Goal: Task Accomplishment & Management: Manage account settings

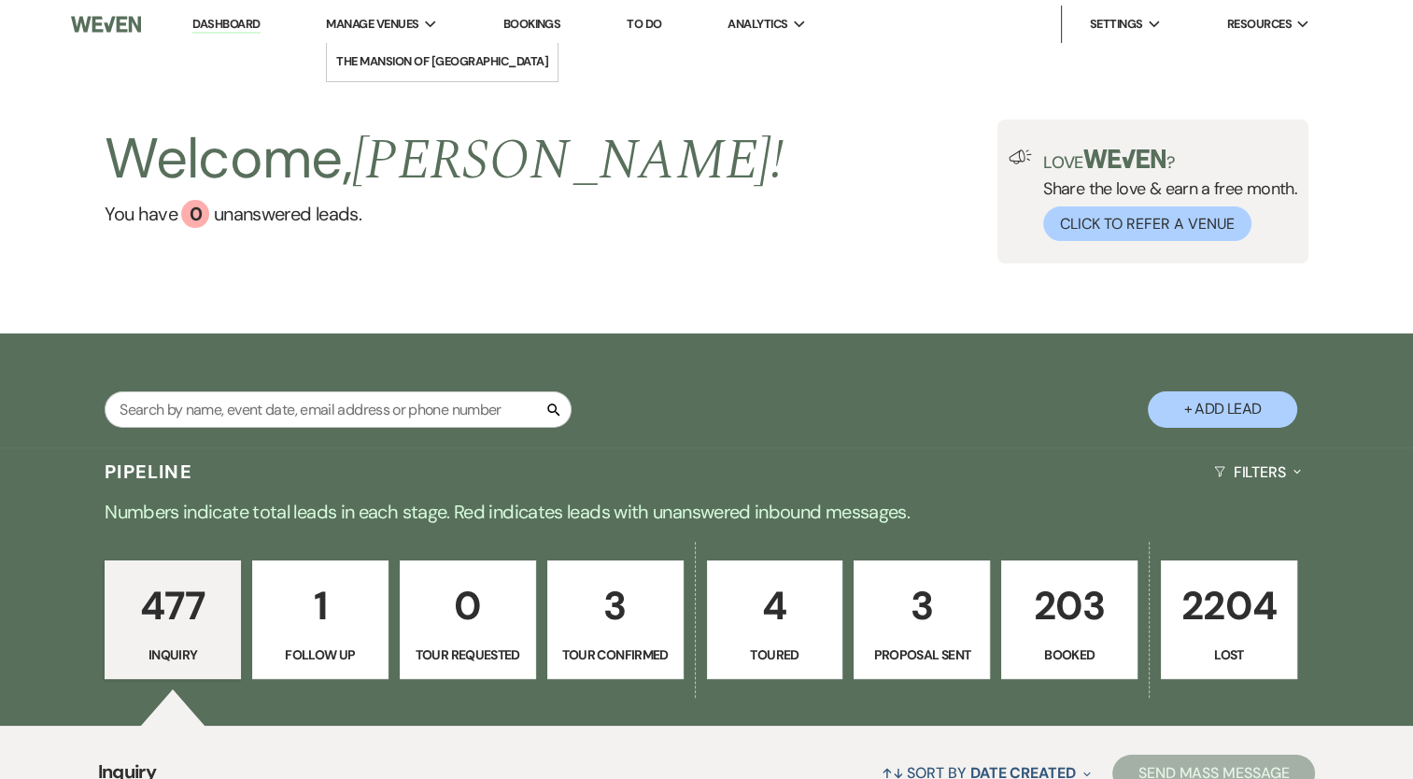
click at [381, 21] on span "Manage Venues" at bounding box center [372, 24] width 92 height 19
click at [398, 67] on li "The Mansion of [GEOGRAPHIC_DATA]" at bounding box center [442, 61] width 212 height 19
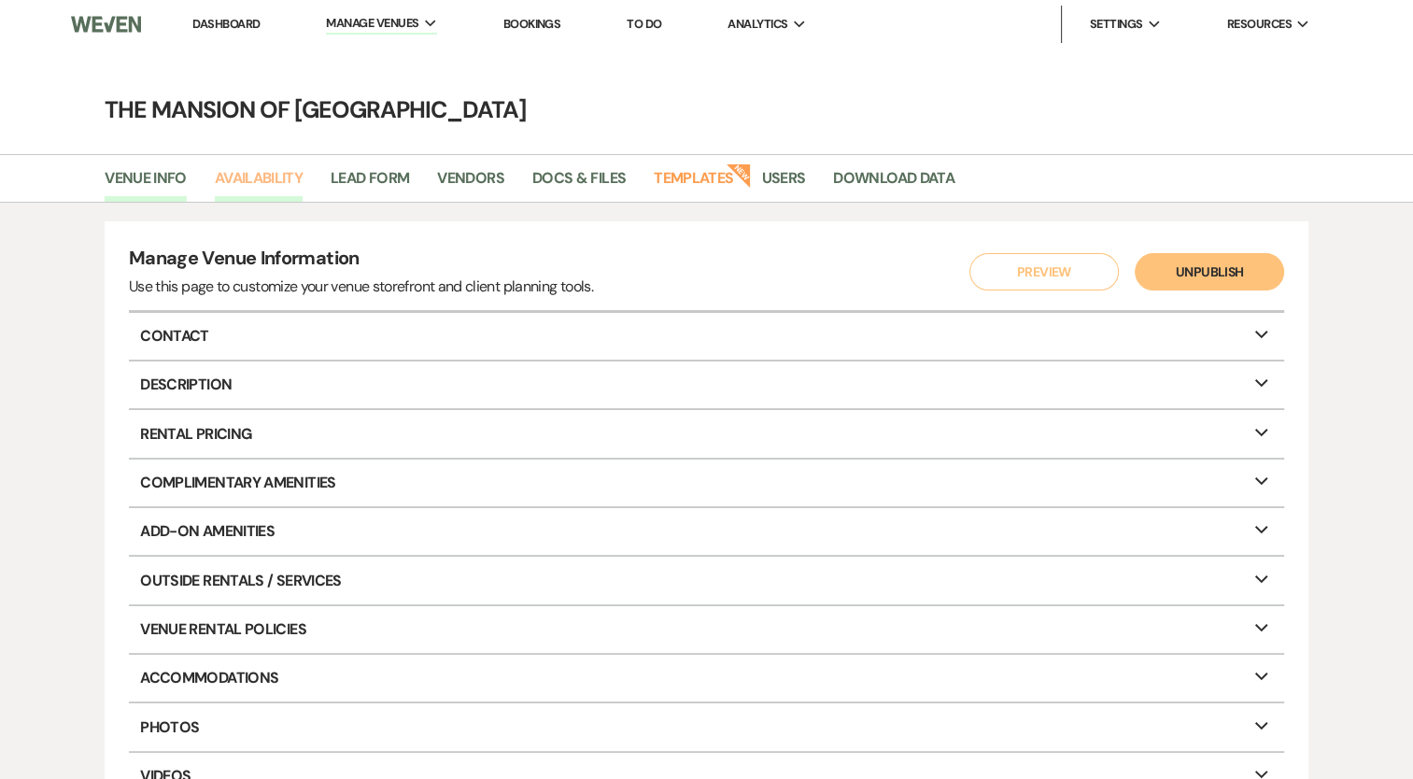
click at [276, 183] on link "Availability" at bounding box center [259, 183] width 88 height 35
select select "2"
select select "2026"
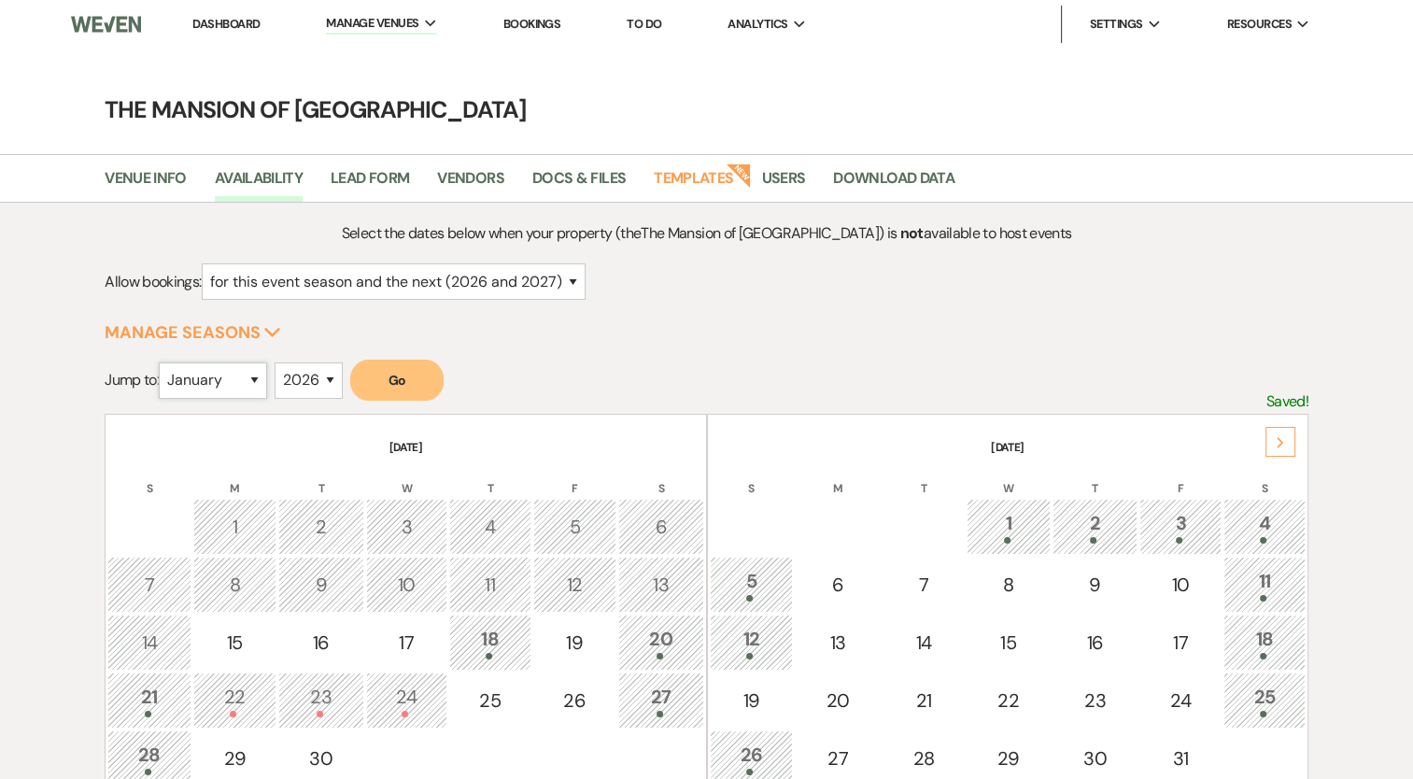
click at [220, 387] on select "January February March April May June July August September October November De…" at bounding box center [213, 380] width 108 height 36
select select "7"
click at [163, 362] on select "January February March April May June July August September October November De…" at bounding box center [213, 380] width 108 height 36
click at [390, 372] on button "Go" at bounding box center [396, 380] width 93 height 41
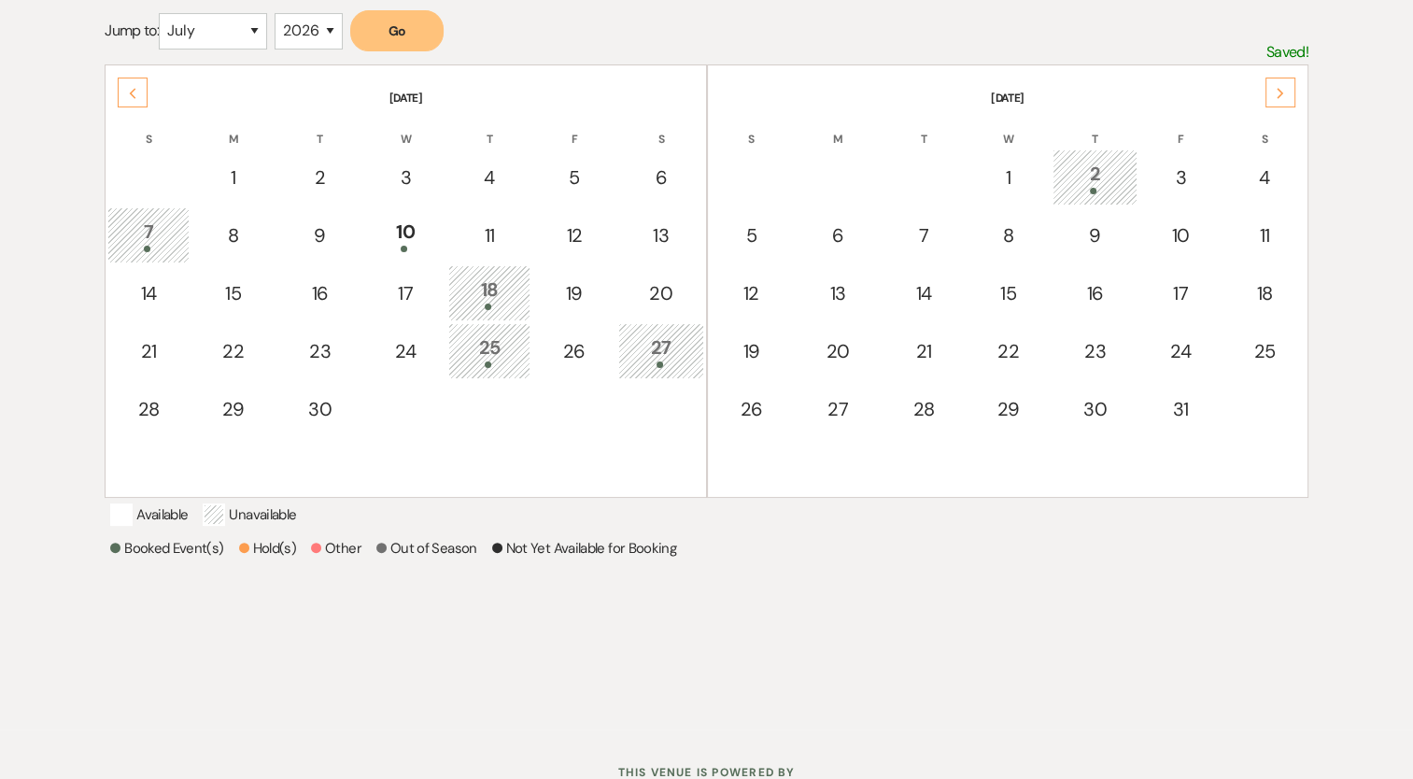
scroll to position [187, 0]
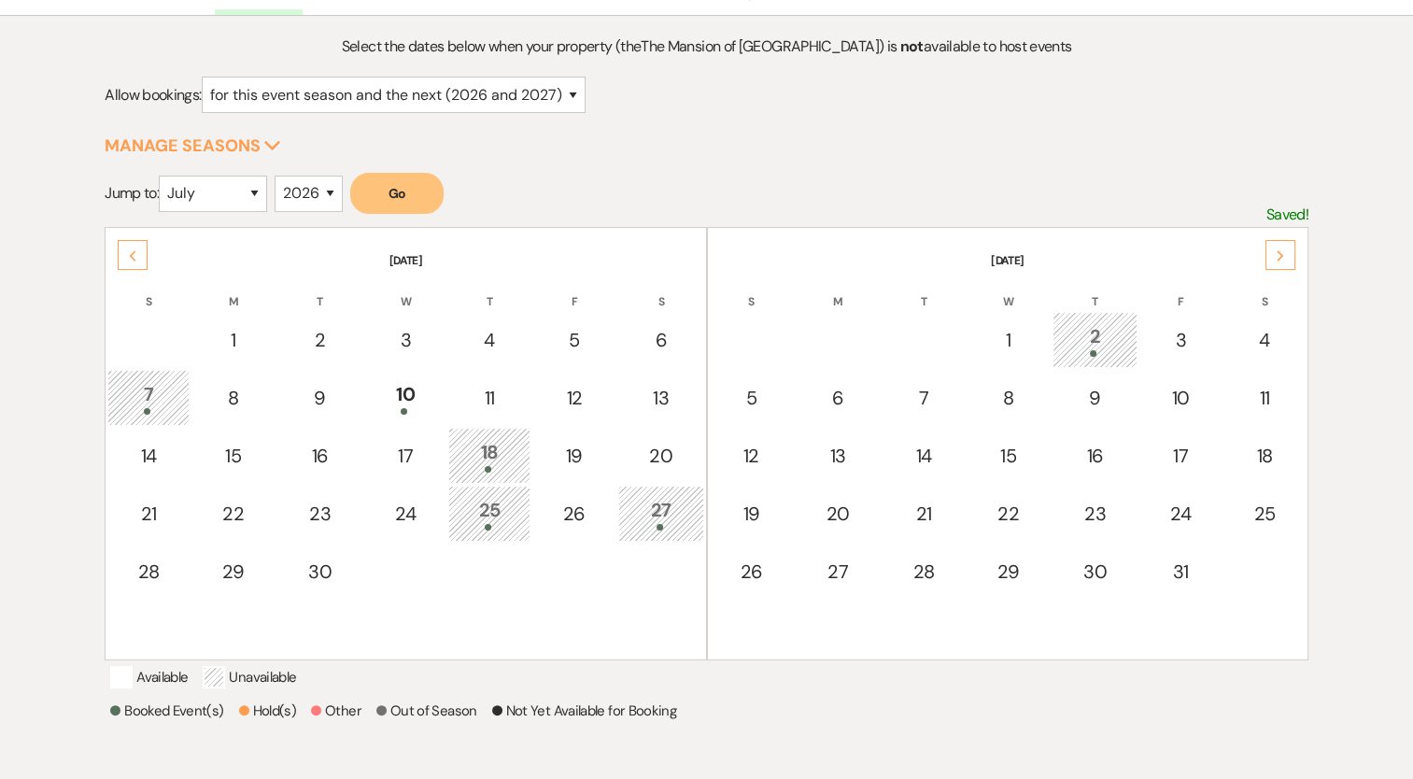
click at [1285, 248] on div "Next" at bounding box center [1281, 255] width 30 height 30
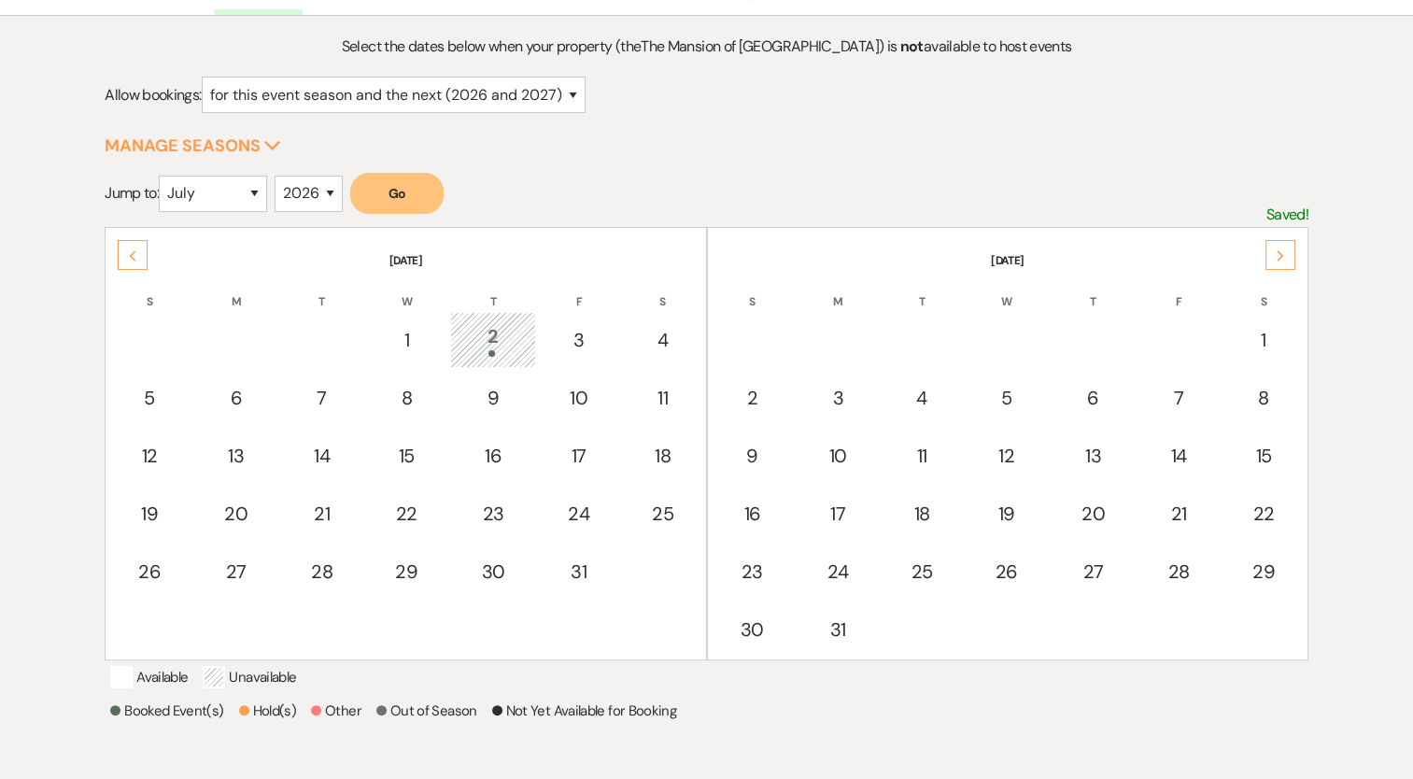
click at [143, 262] on div "Previous" at bounding box center [133, 255] width 30 height 30
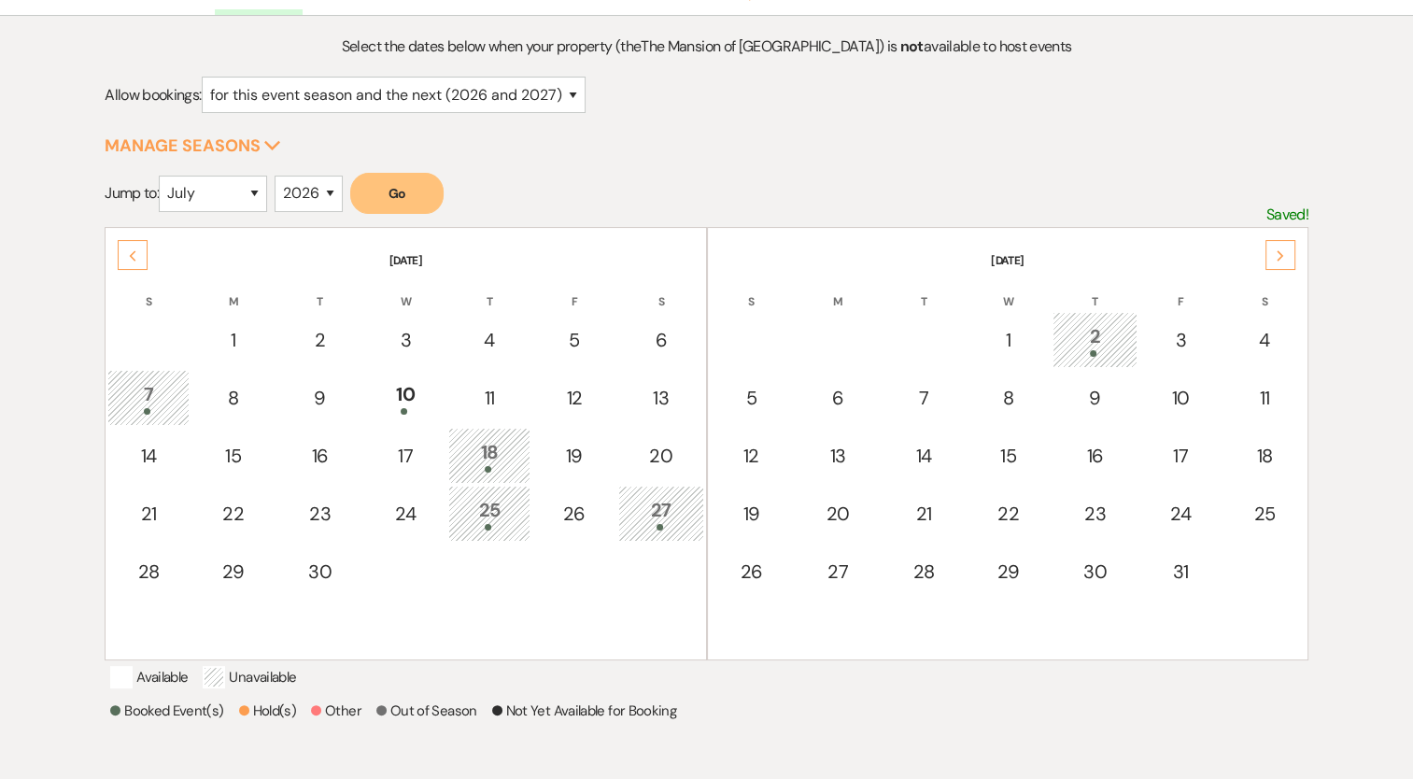
click at [720, 133] on div "Select the dates below when your property (the The Mansion of Saratoga ) is not…" at bounding box center [707, 451] width 1204 height 833
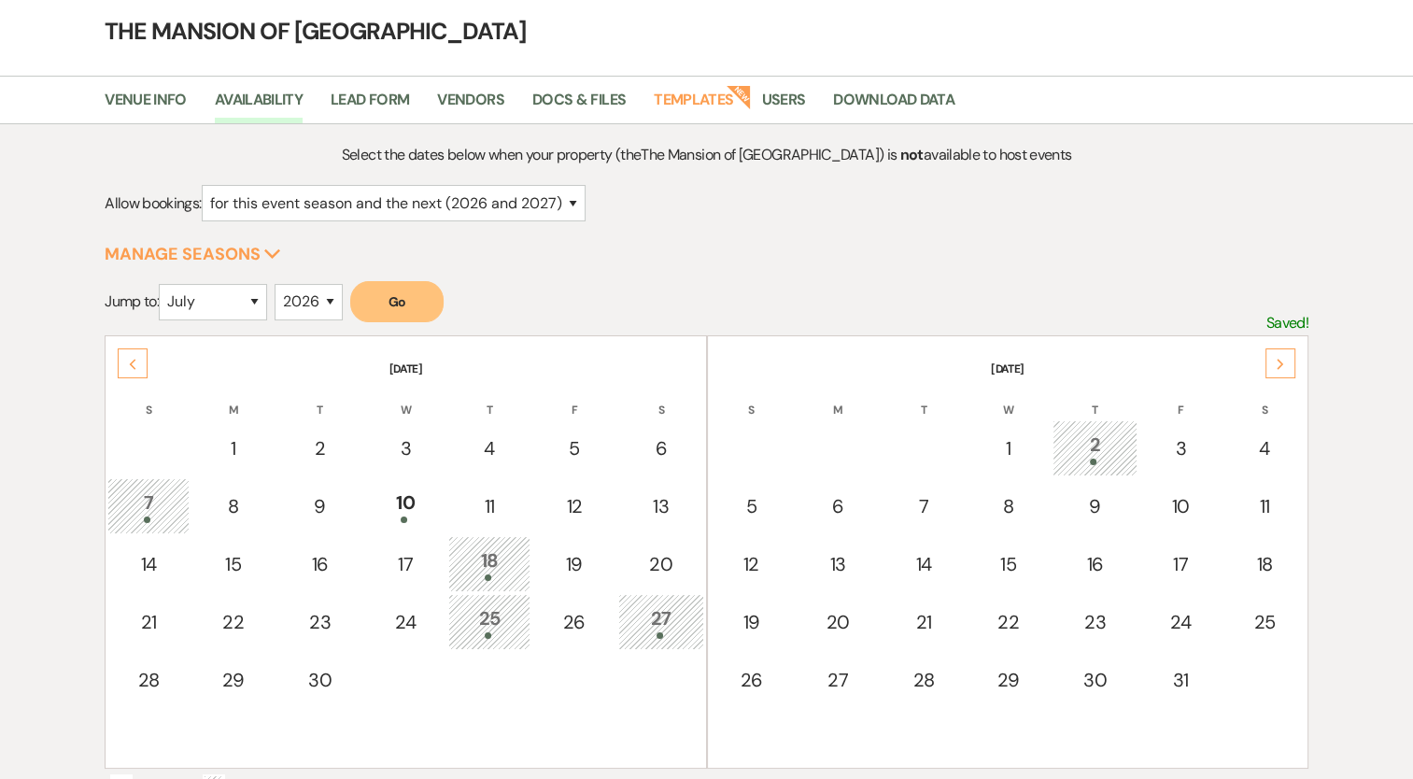
scroll to position [0, 0]
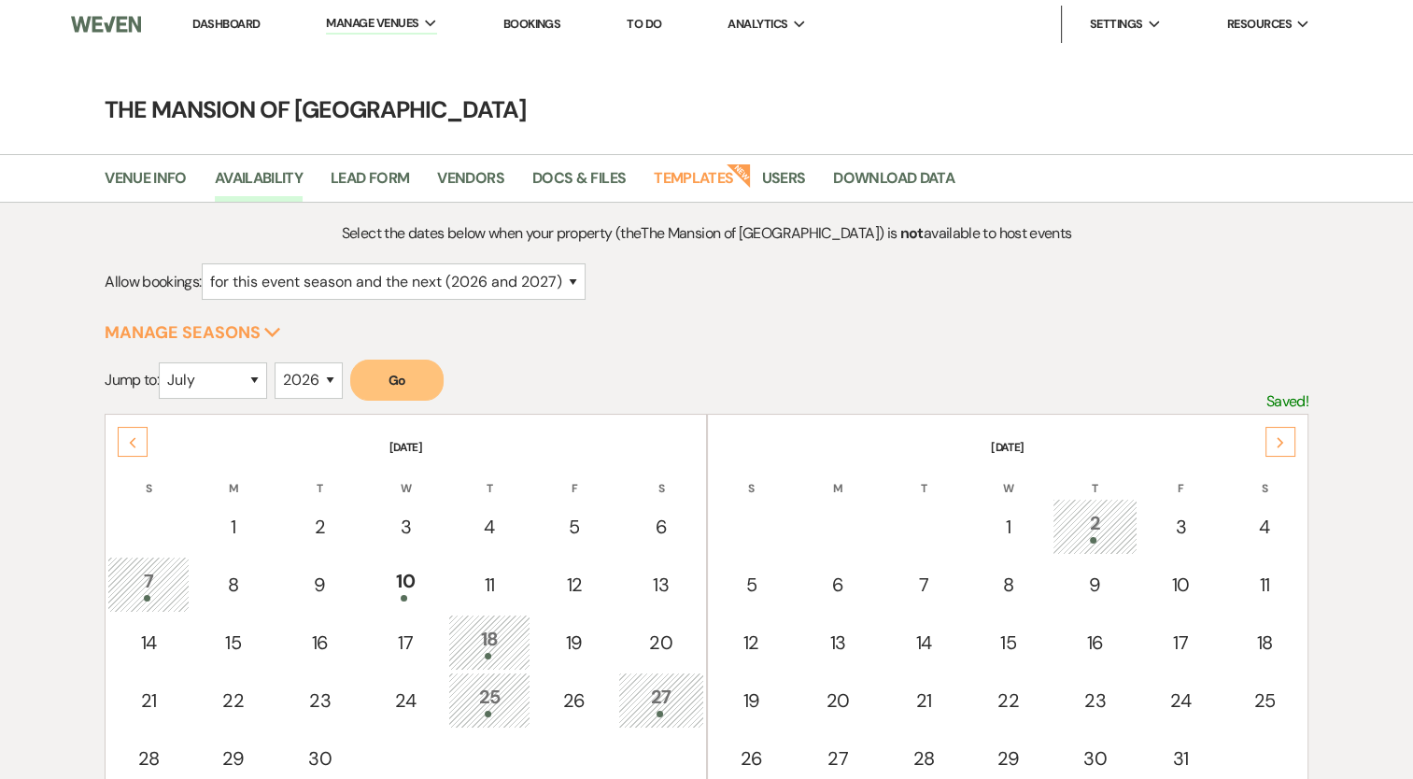
click at [230, 27] on link "Dashboard" at bounding box center [225, 24] width 67 height 16
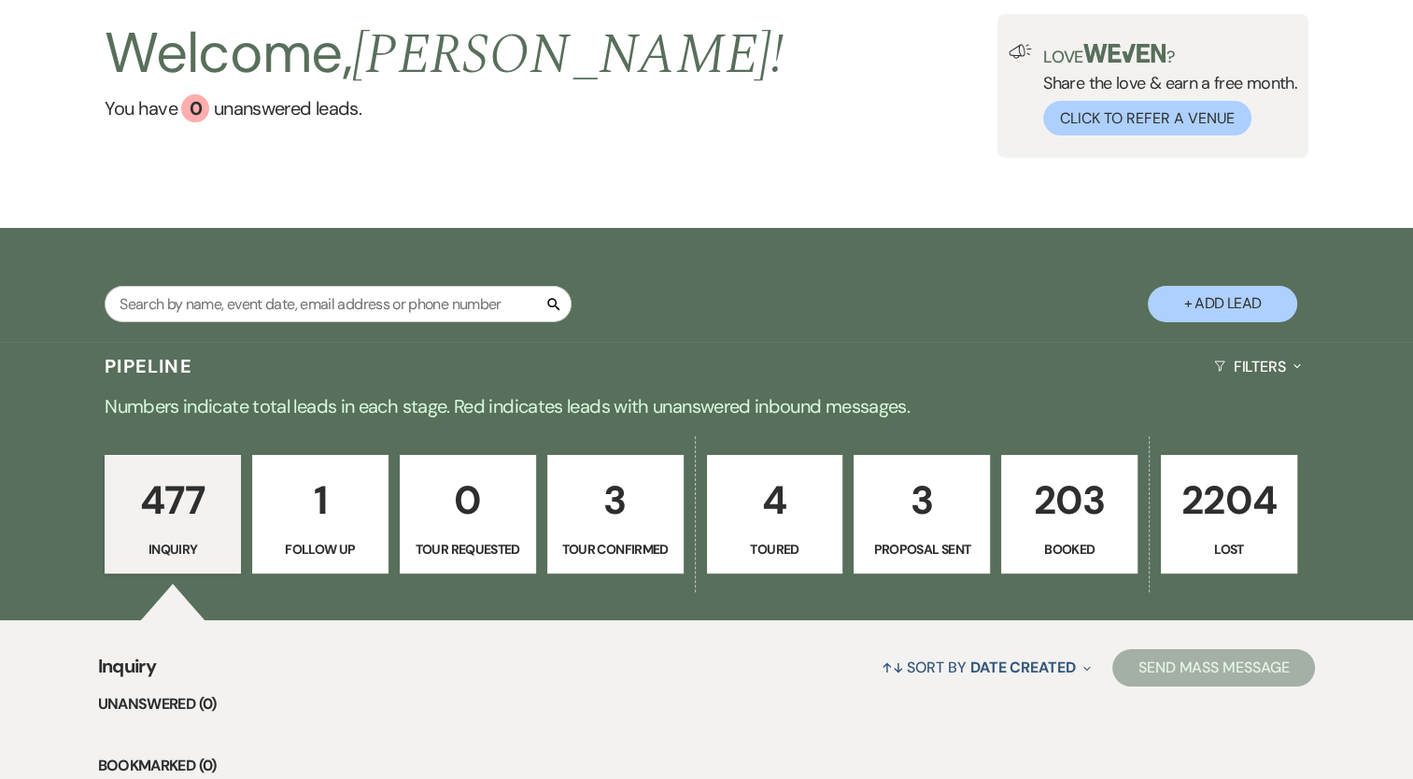
scroll to position [187, 0]
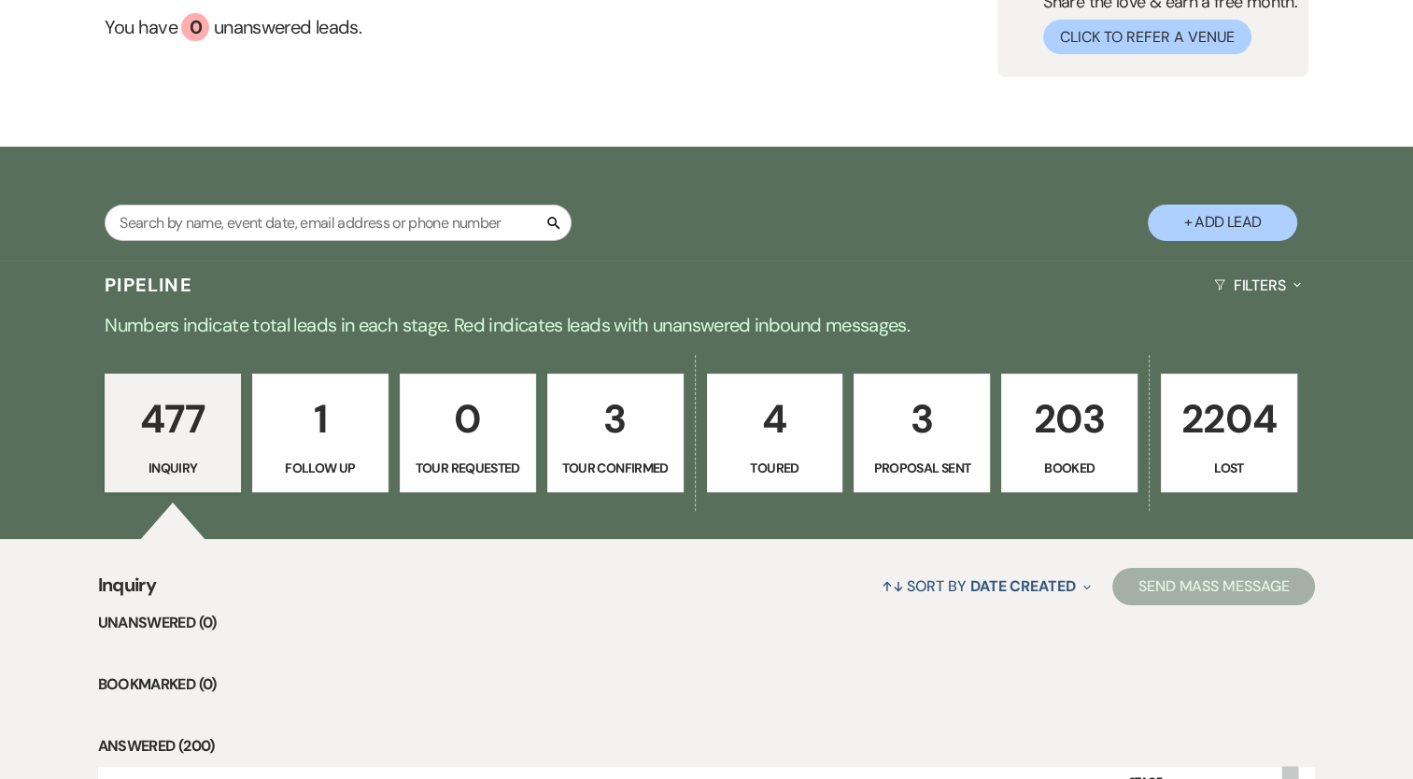
click at [596, 451] on link "3 Tour Confirmed" at bounding box center [615, 434] width 136 height 120
select select "4"
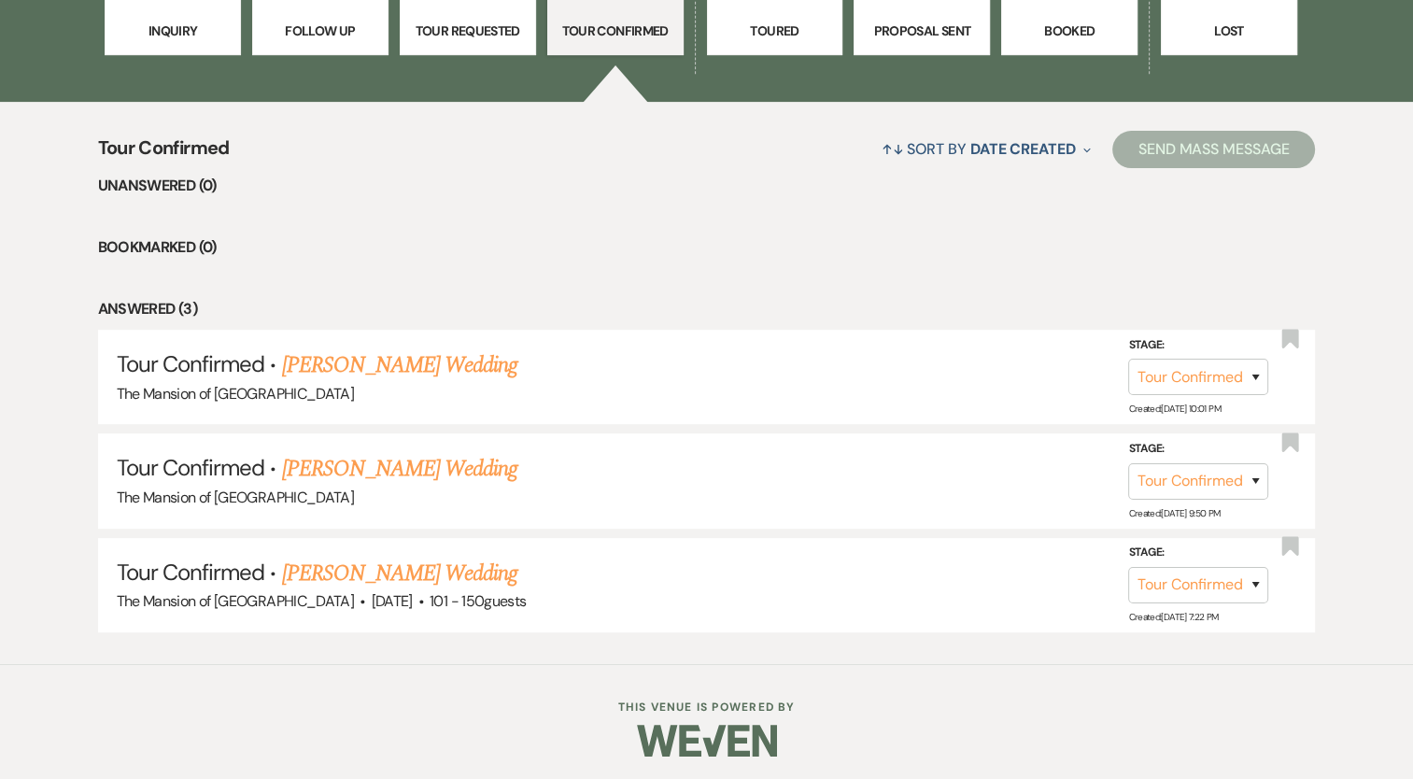
scroll to position [625, 0]
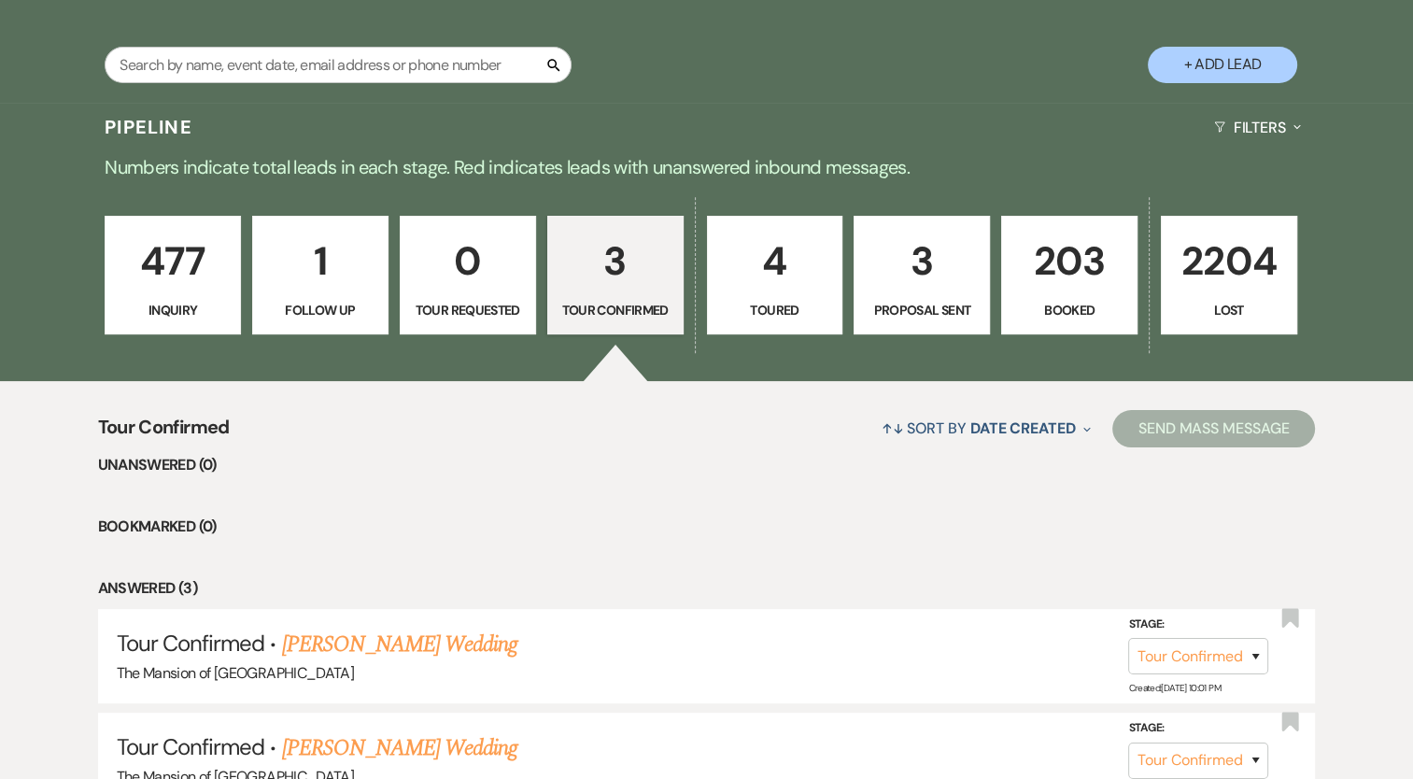
click at [477, 284] on p "0" at bounding box center [468, 261] width 112 height 63
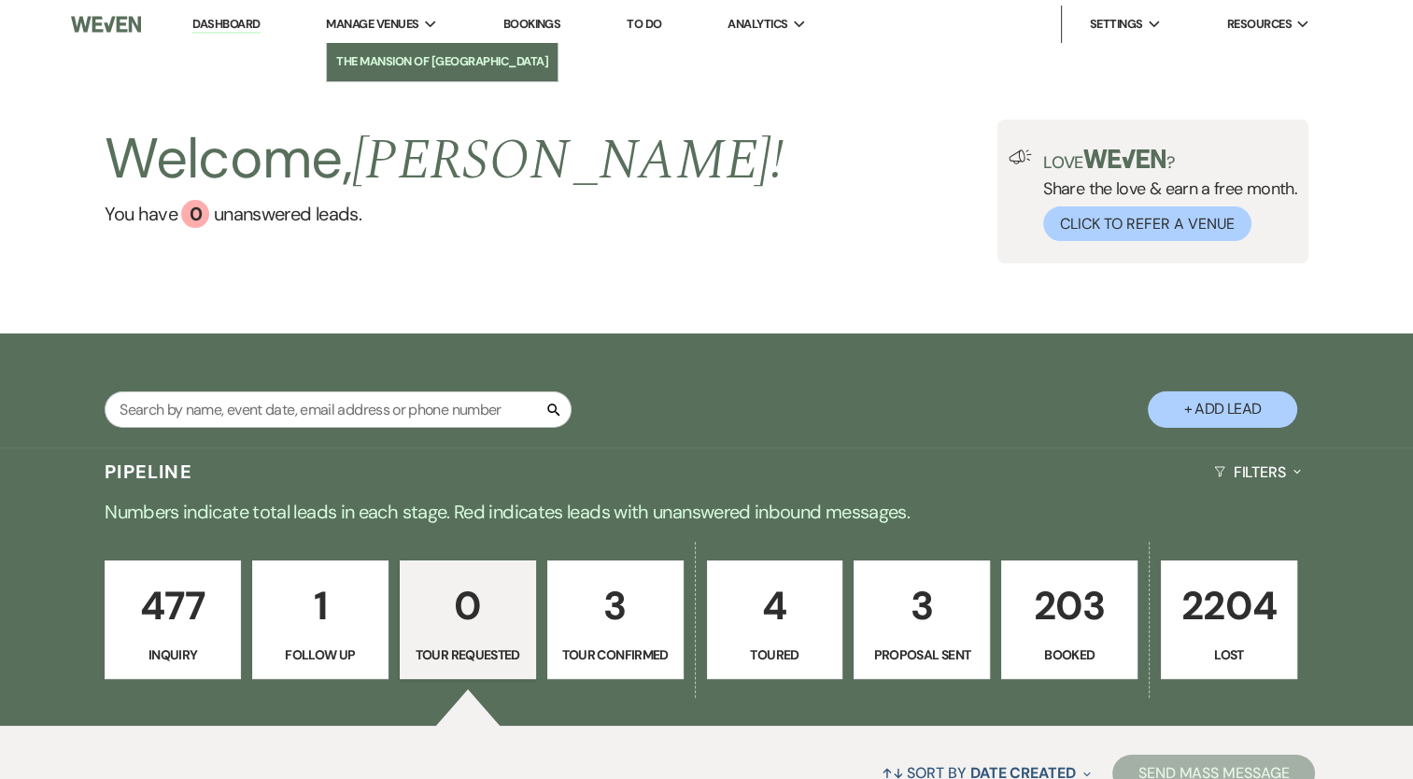
click at [437, 57] on li "The Mansion of [GEOGRAPHIC_DATA]" at bounding box center [442, 61] width 212 height 19
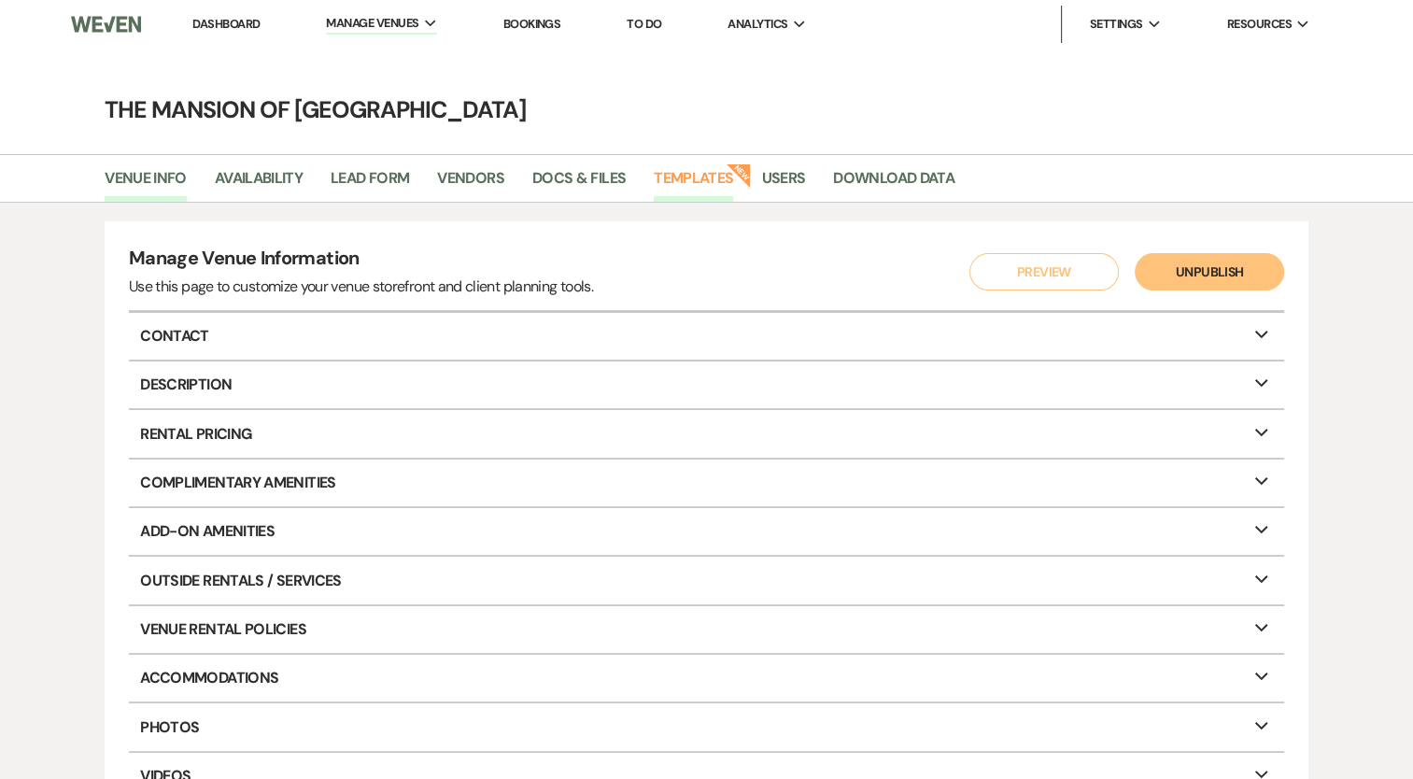
click at [721, 183] on link "Templates" at bounding box center [693, 183] width 79 height 35
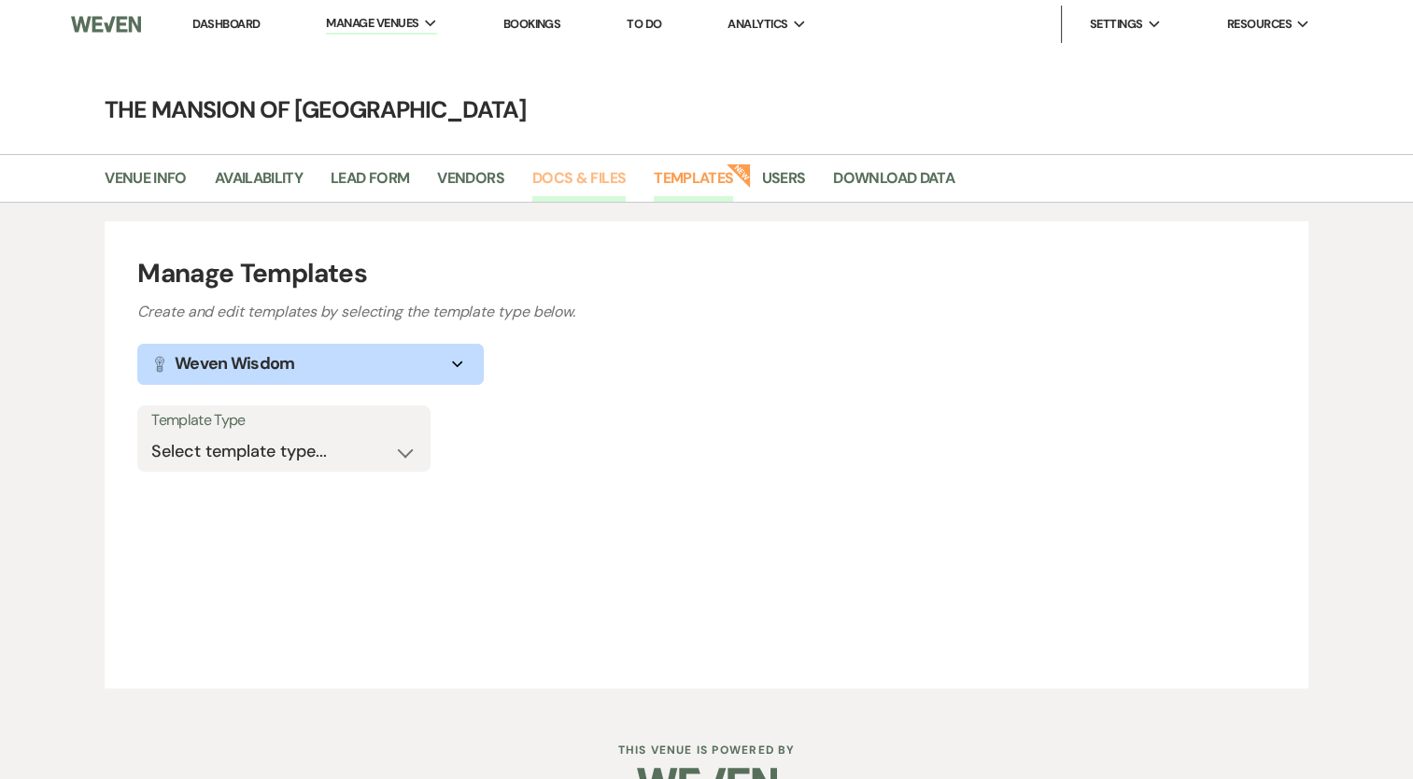
click at [598, 184] on link "Docs & Files" at bounding box center [578, 183] width 93 height 35
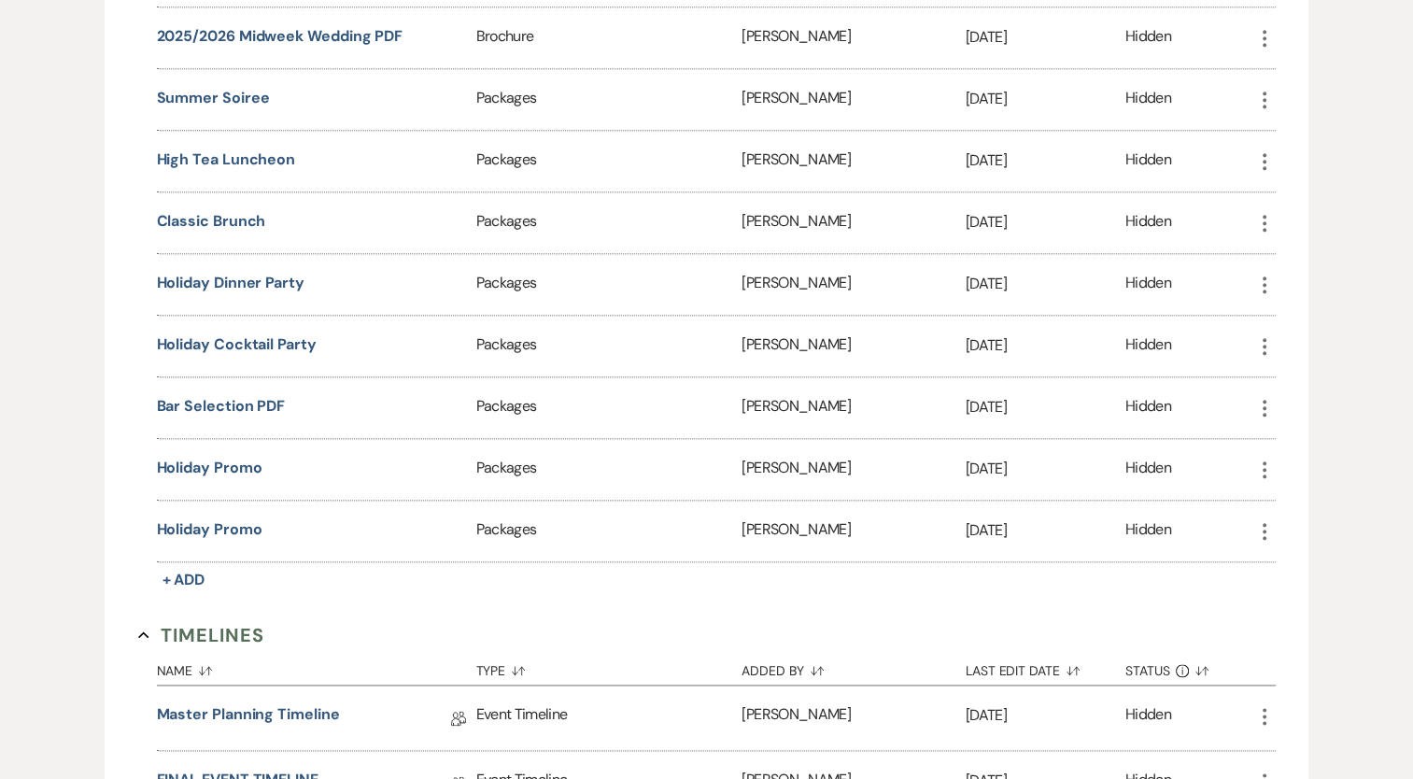
scroll to position [1775, 0]
